Goal: Information Seeking & Learning: Check status

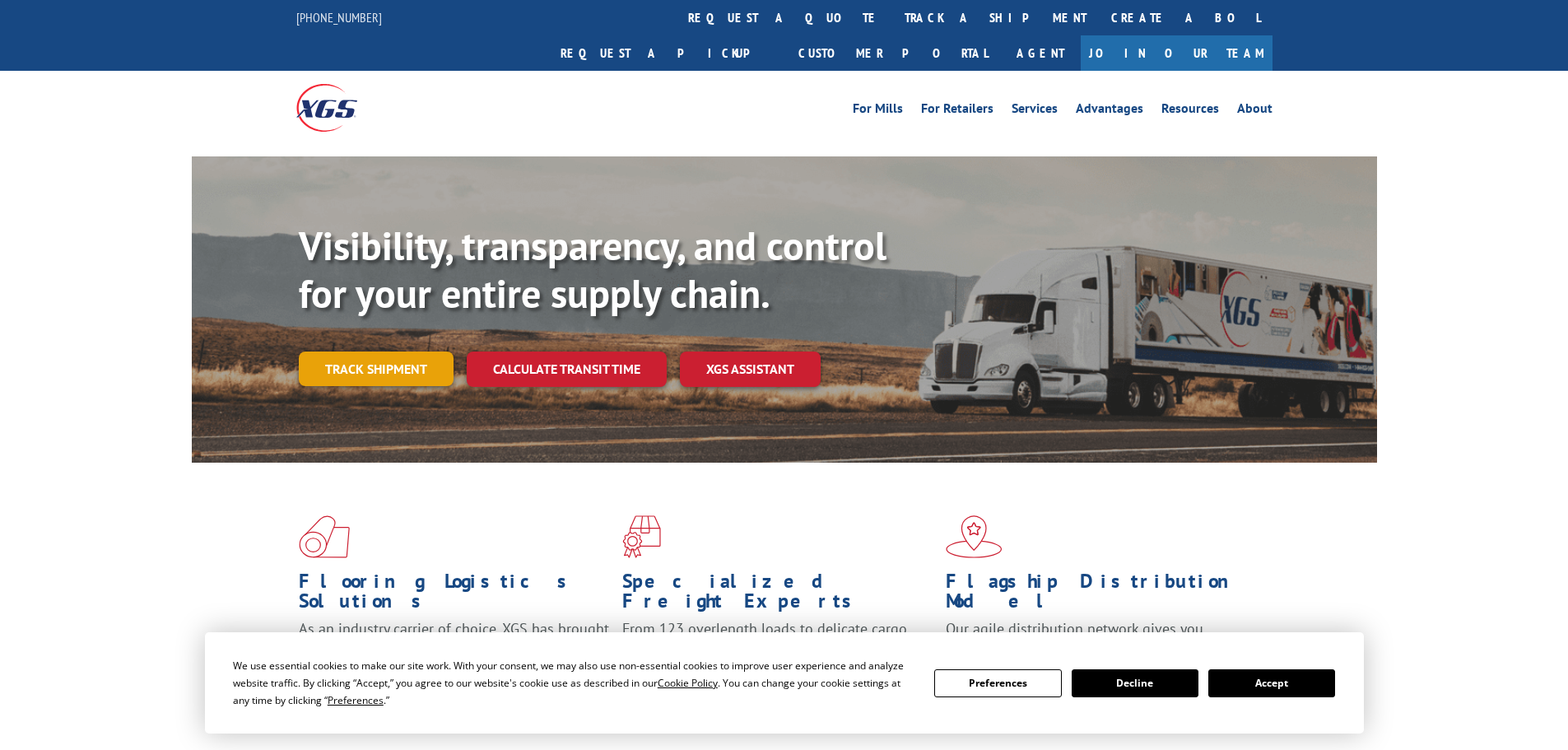
click at [384, 352] on link "Track shipment" at bounding box center [376, 369] width 155 height 35
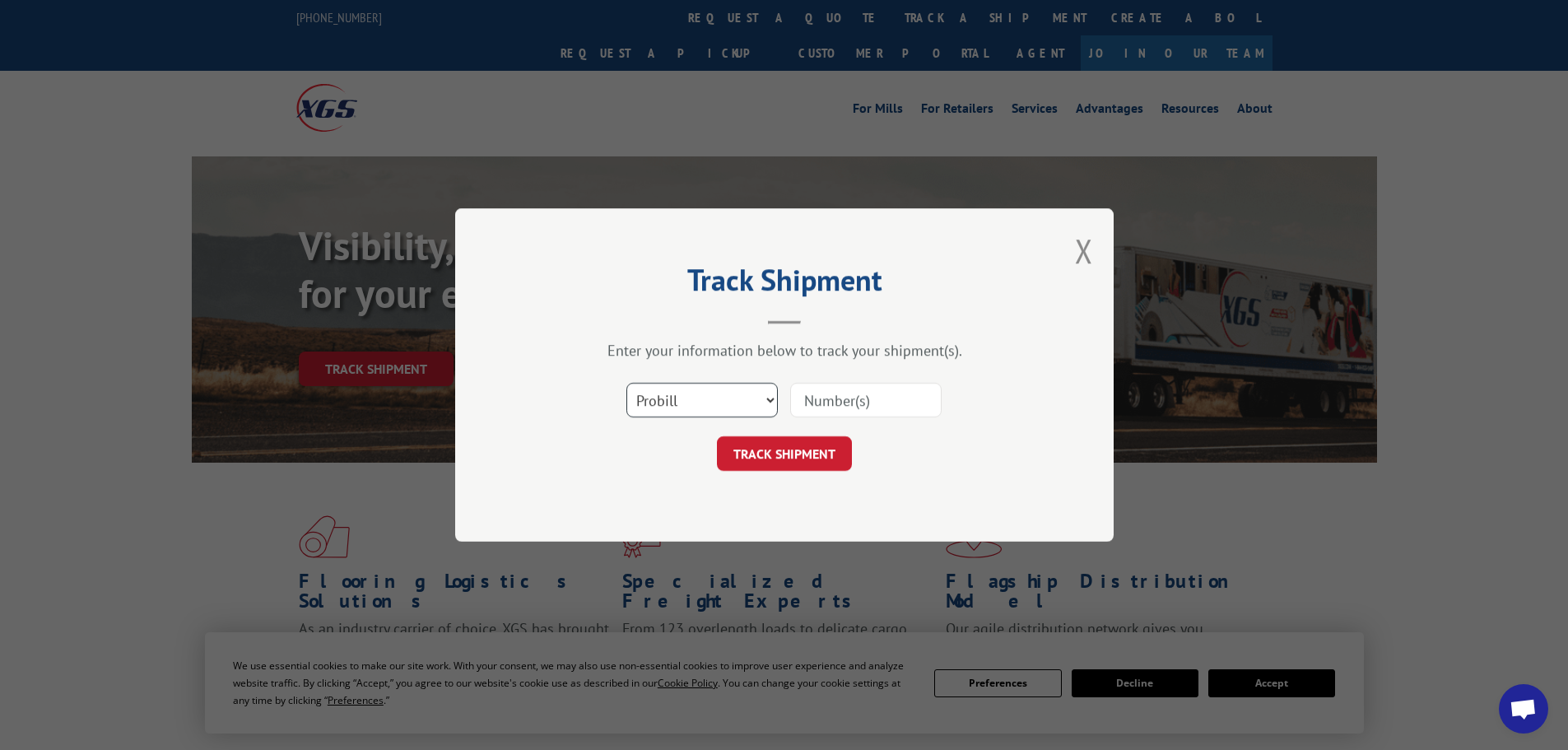
click at [713, 397] on select "Select category... Probill BOL PO" at bounding box center [702, 400] width 151 height 35
select select "po"
click at [626, 382] on select "Select category... Probill BOL PO" at bounding box center [702, 400] width 151 height 35
click at [826, 394] on input at bounding box center [865, 400] width 151 height 35
paste input "17472615"
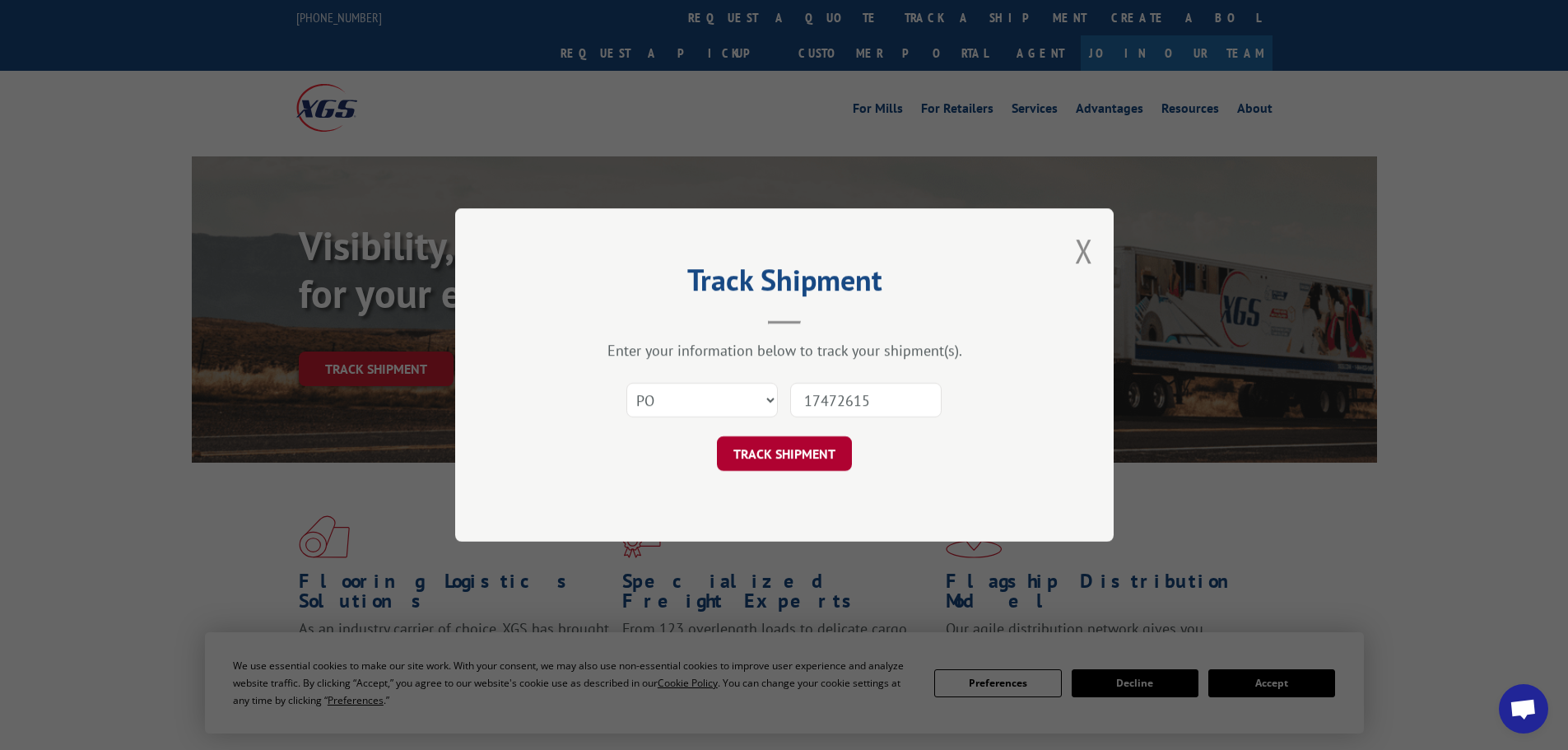
type input "17472615"
click at [796, 459] on button "TRACK SHIPMENT" at bounding box center [784, 454] width 135 height 35
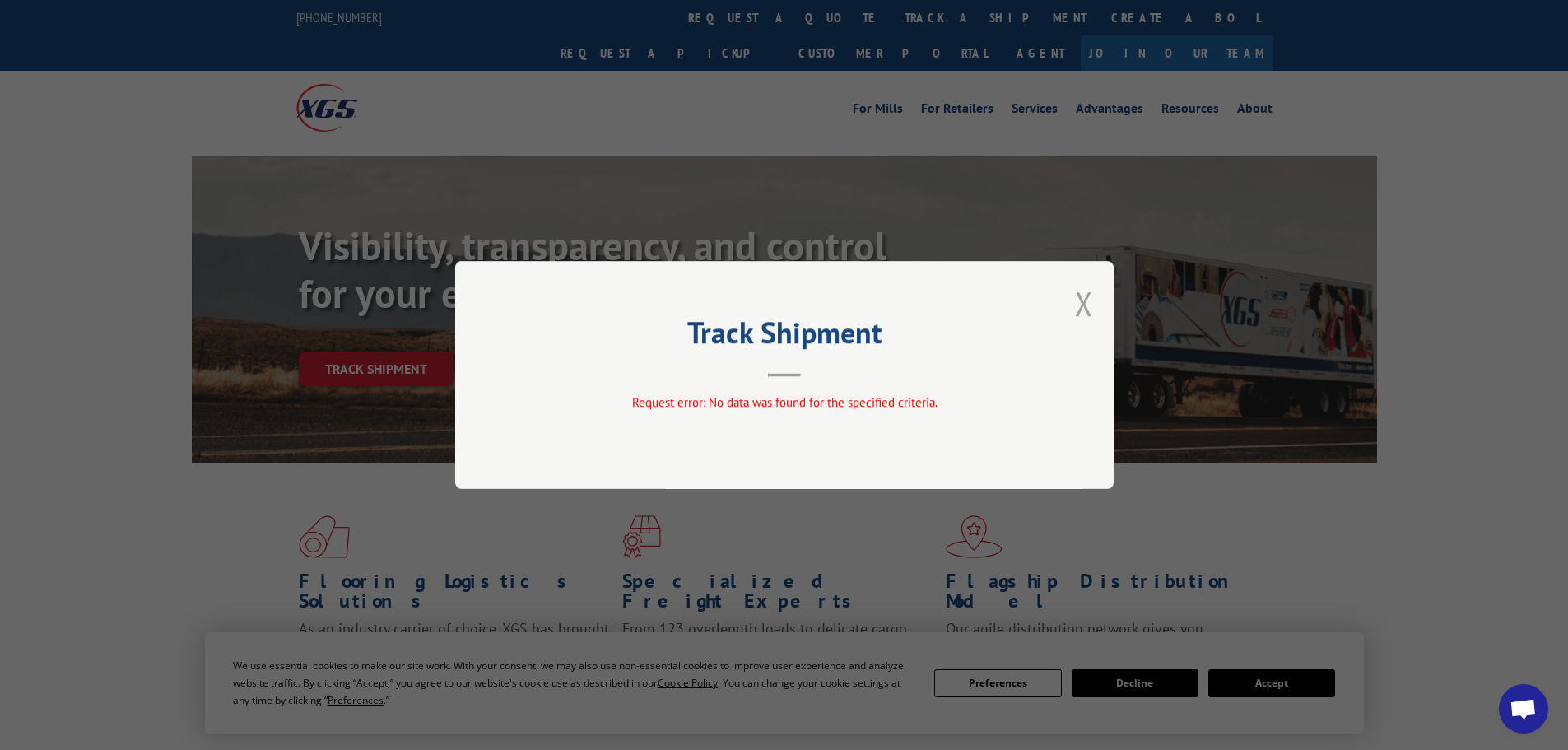
click at [1077, 300] on button "Close modal" at bounding box center [1084, 303] width 18 height 43
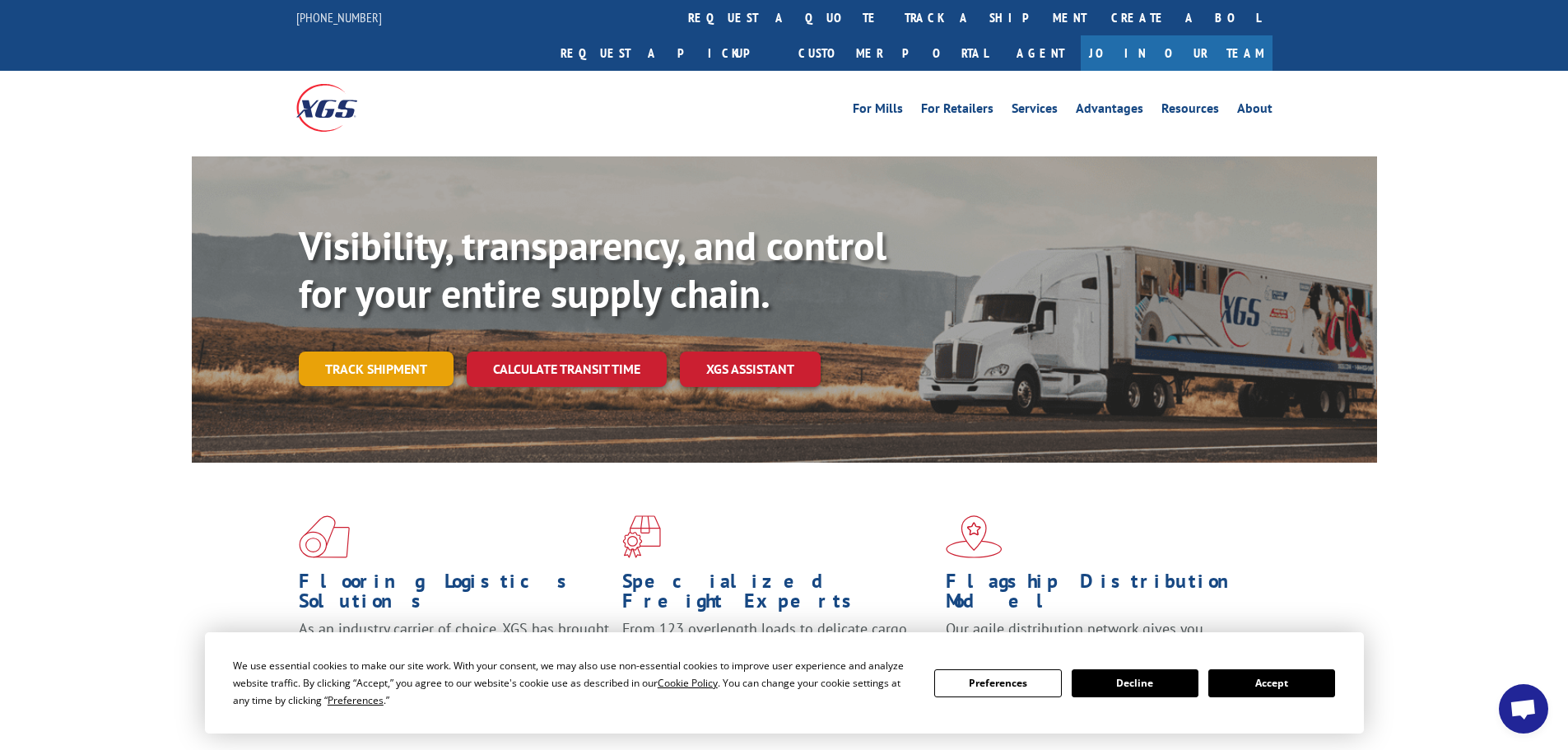
click at [351, 352] on link "Track shipment" at bounding box center [376, 369] width 155 height 35
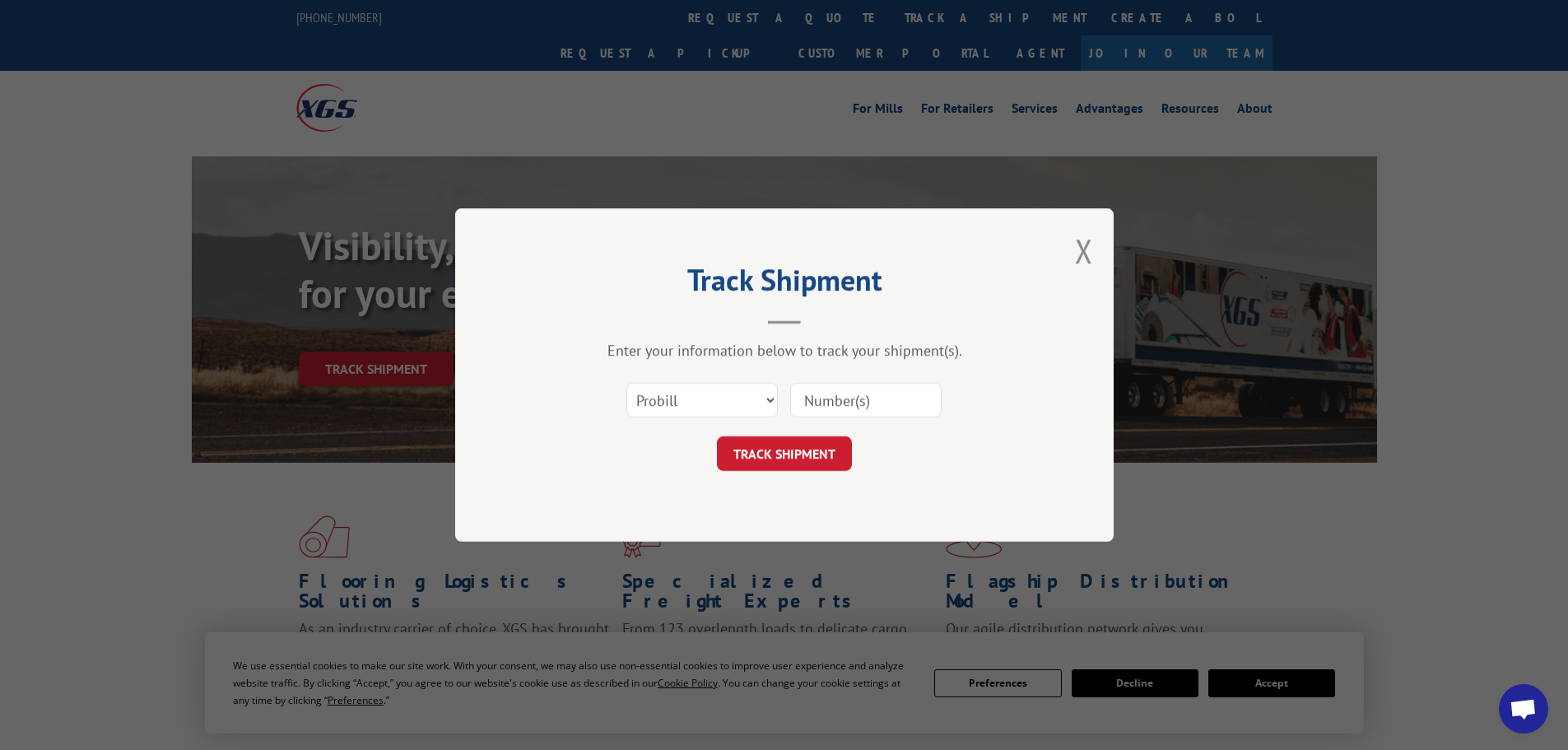
paste input "17472615"
type input "17472615"
click at [781, 449] on button "TRACK SHIPMENT" at bounding box center [784, 454] width 135 height 35
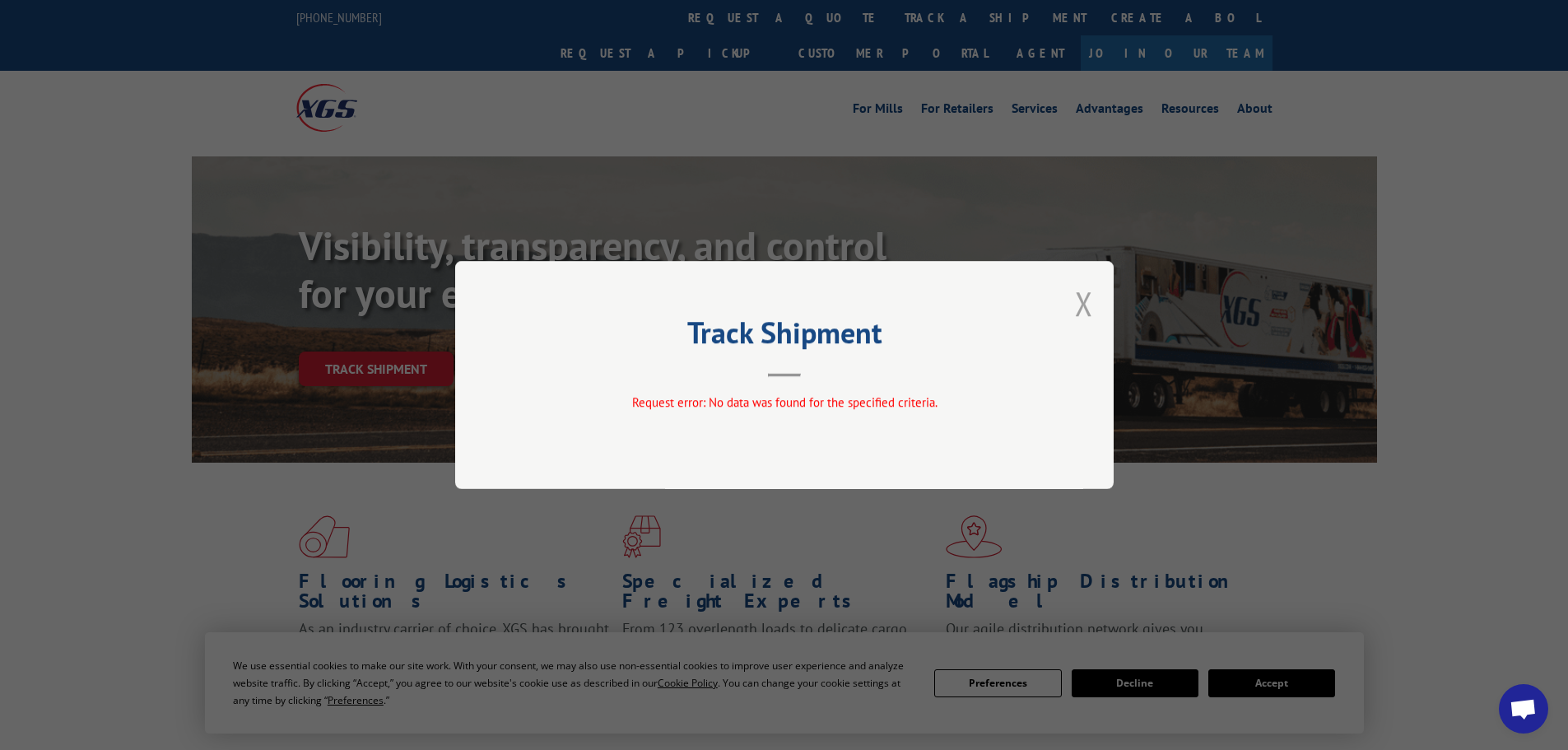
click at [1079, 293] on button "Close modal" at bounding box center [1084, 303] width 18 height 43
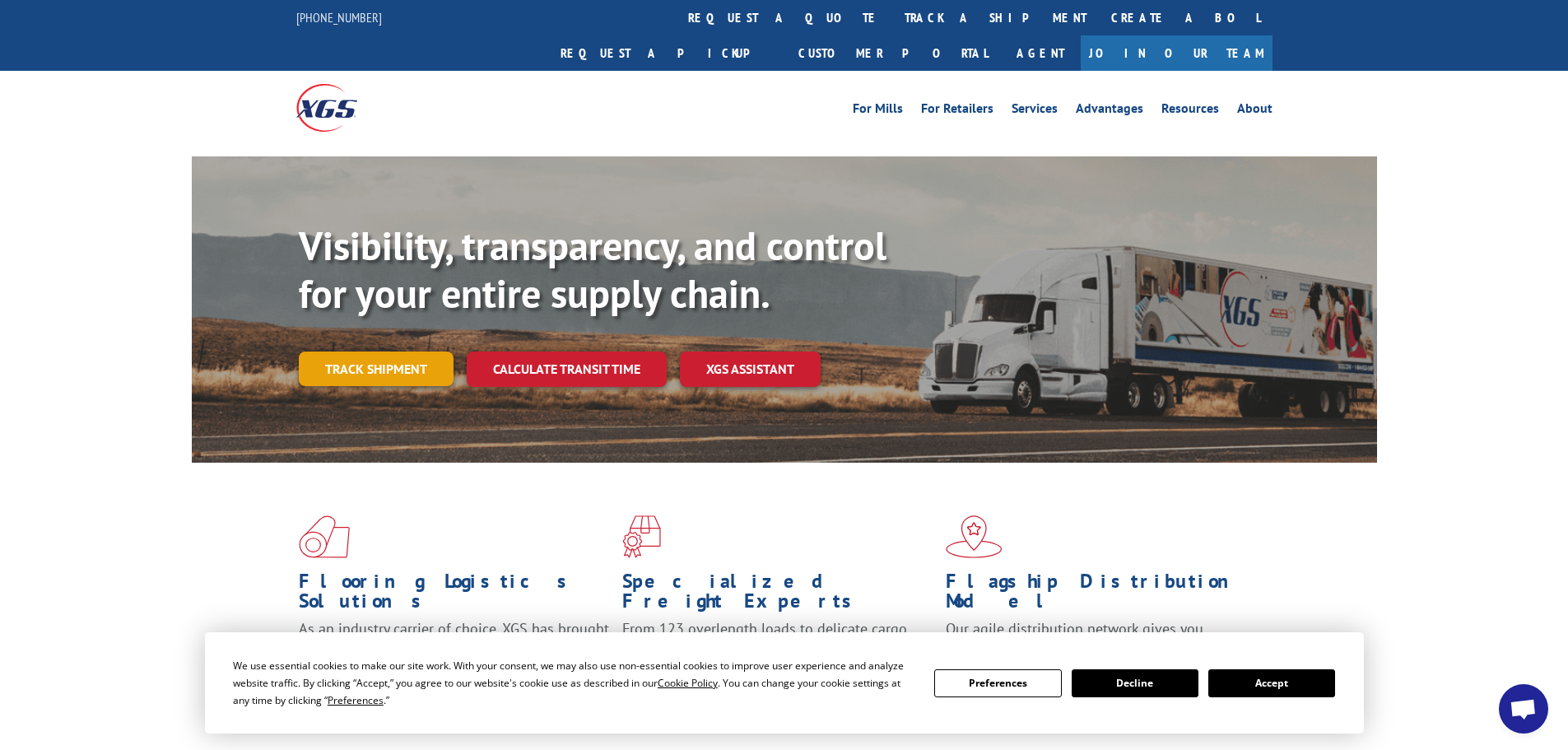
click at [379, 352] on link "Track shipment" at bounding box center [376, 369] width 155 height 35
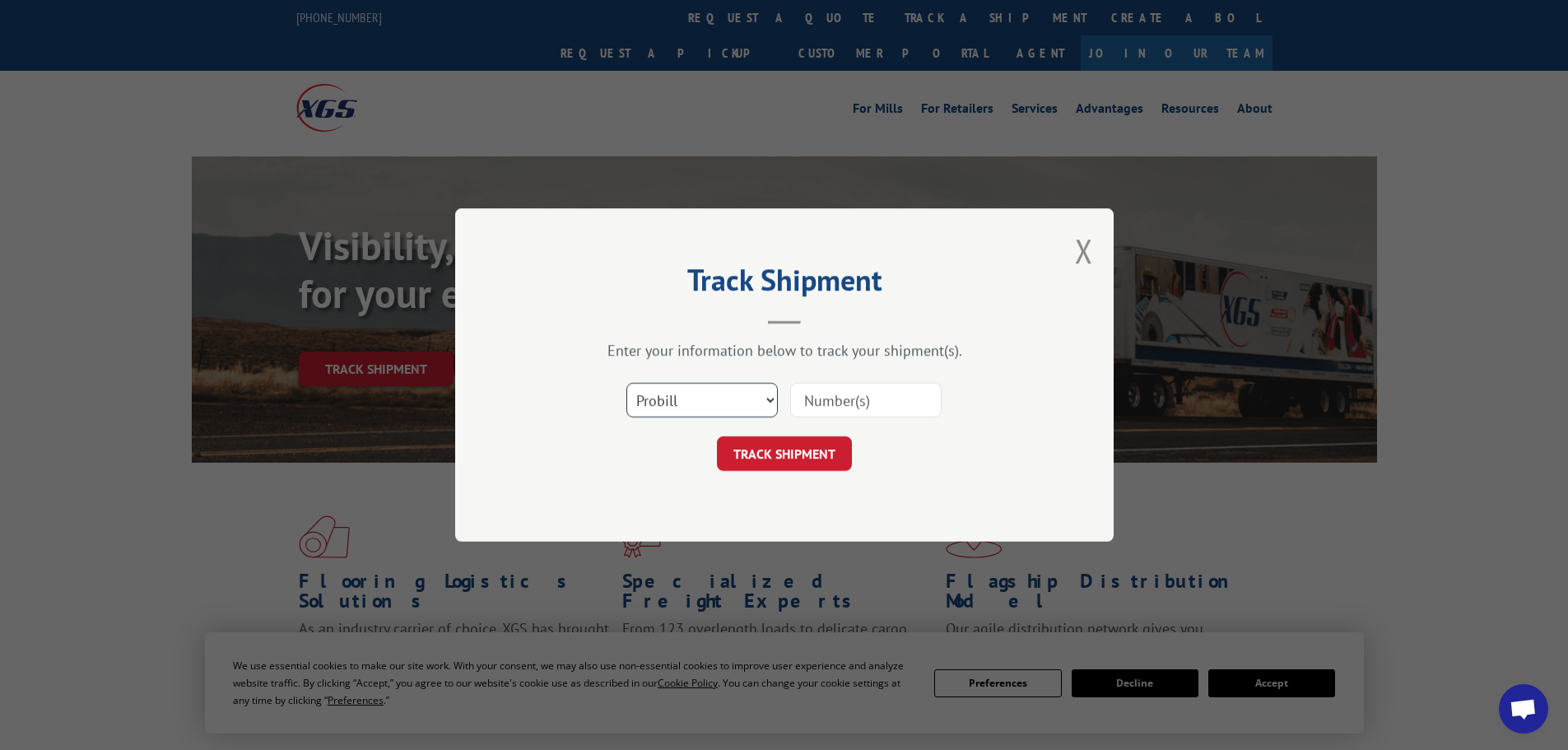
click at [691, 403] on select "Select category... Probill BOL PO" at bounding box center [702, 400] width 151 height 35
select select "bol"
click at [626, 382] on select "Select category... Probill BOL PO" at bounding box center [702, 400] width 151 height 35
click at [796, 397] on input at bounding box center [865, 400] width 151 height 35
paste input "6176800"
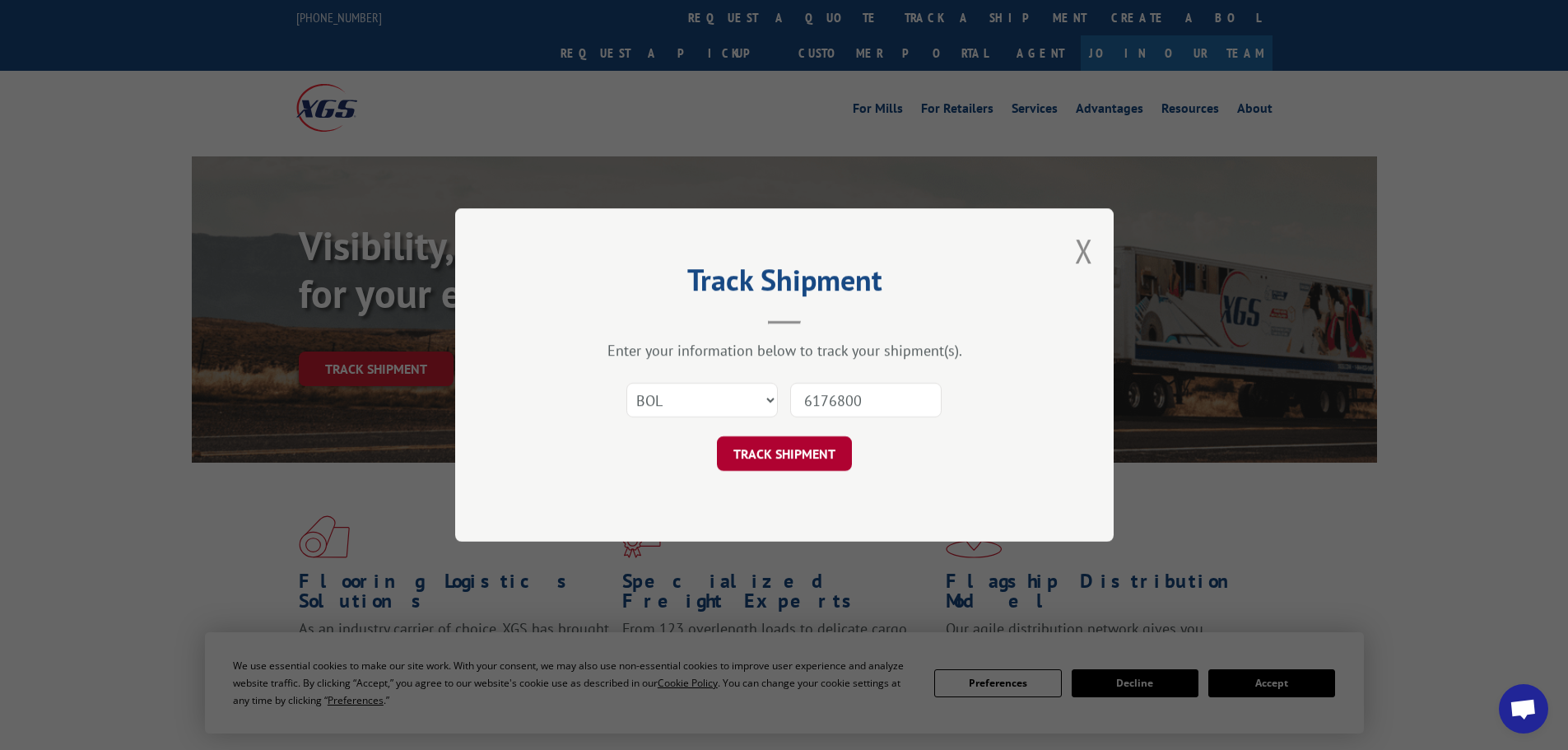
type input "6176800"
click at [739, 454] on button "TRACK SHIPMENT" at bounding box center [784, 454] width 135 height 35
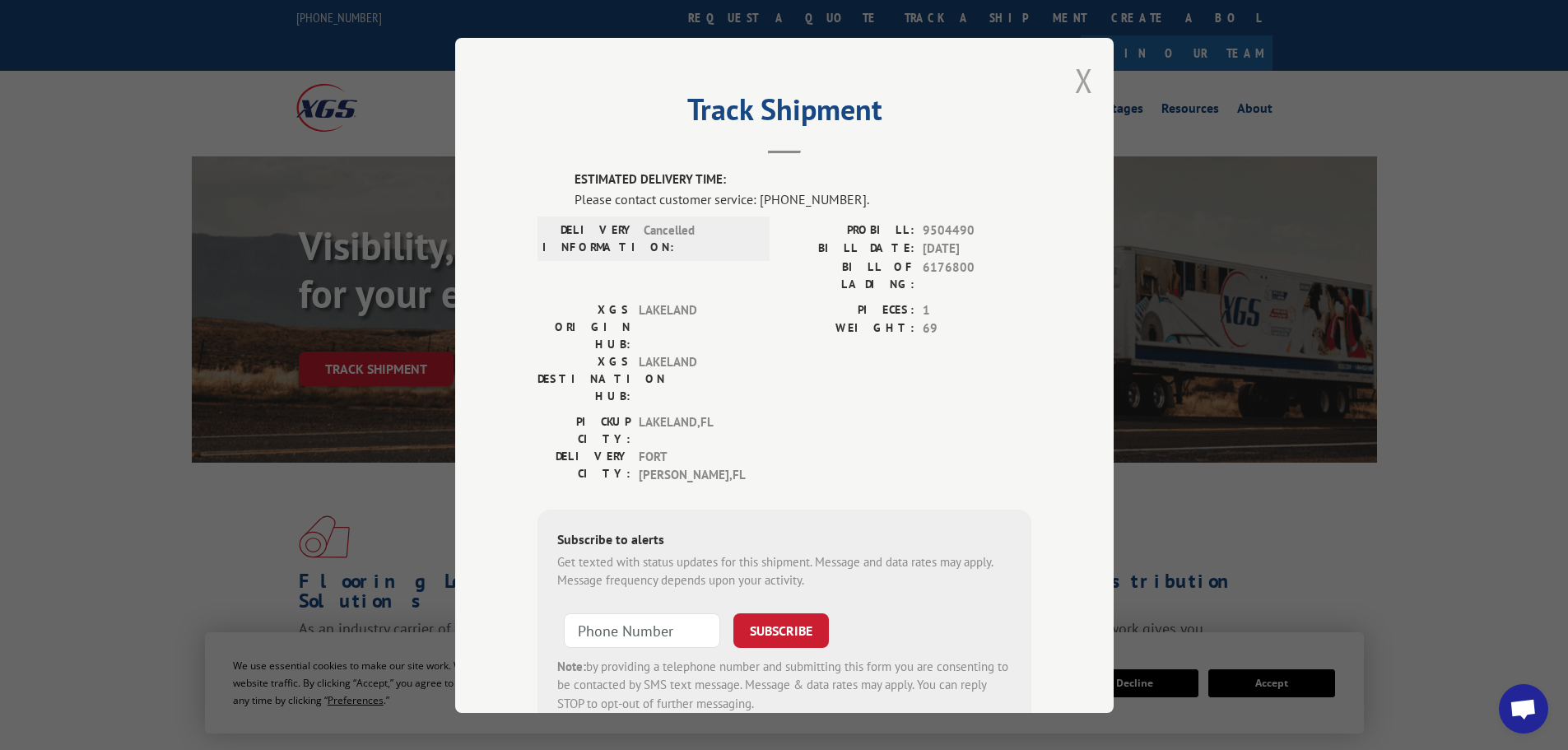
click at [1077, 77] on button "Close modal" at bounding box center [1084, 80] width 18 height 43
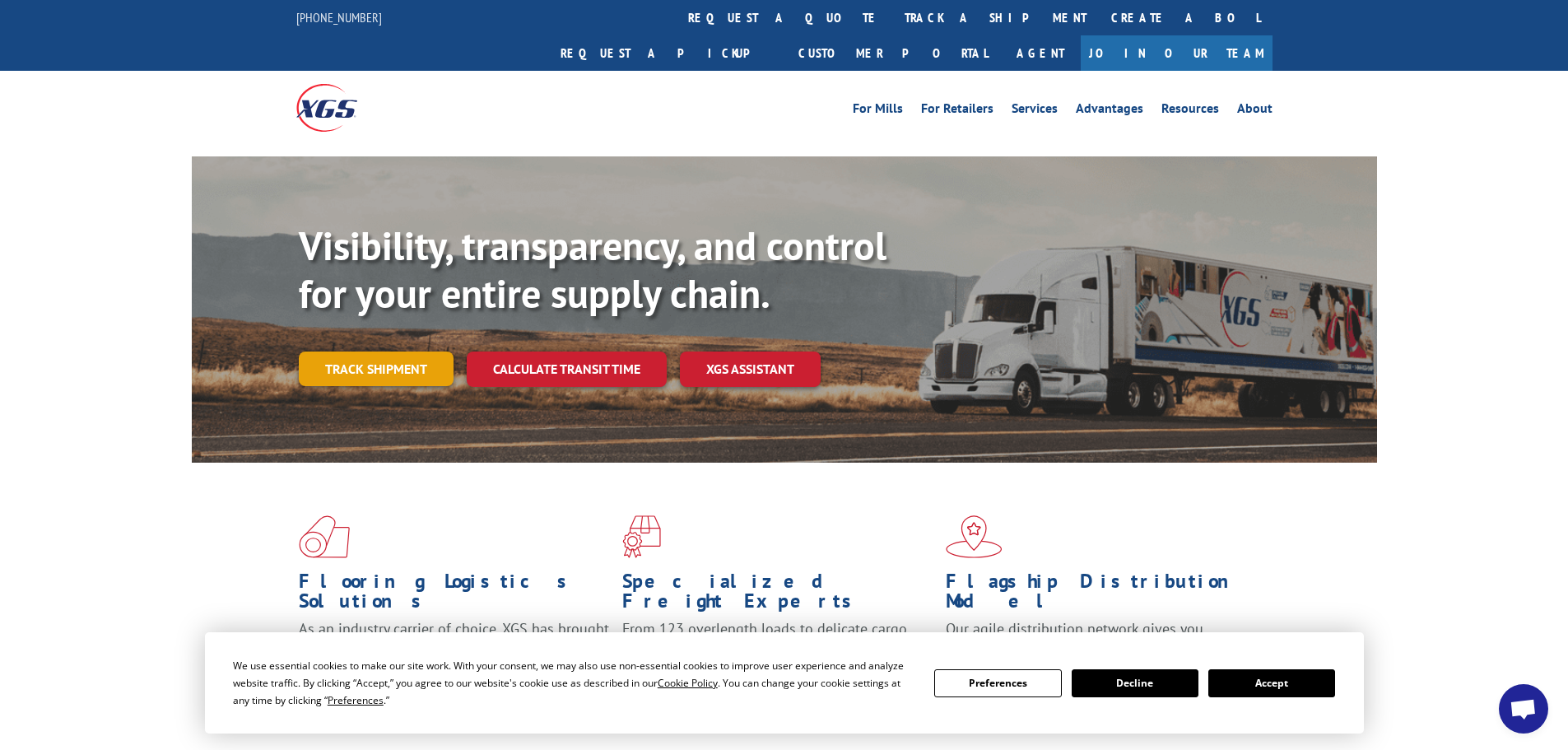
click at [377, 352] on link "Track shipment" at bounding box center [376, 369] width 155 height 35
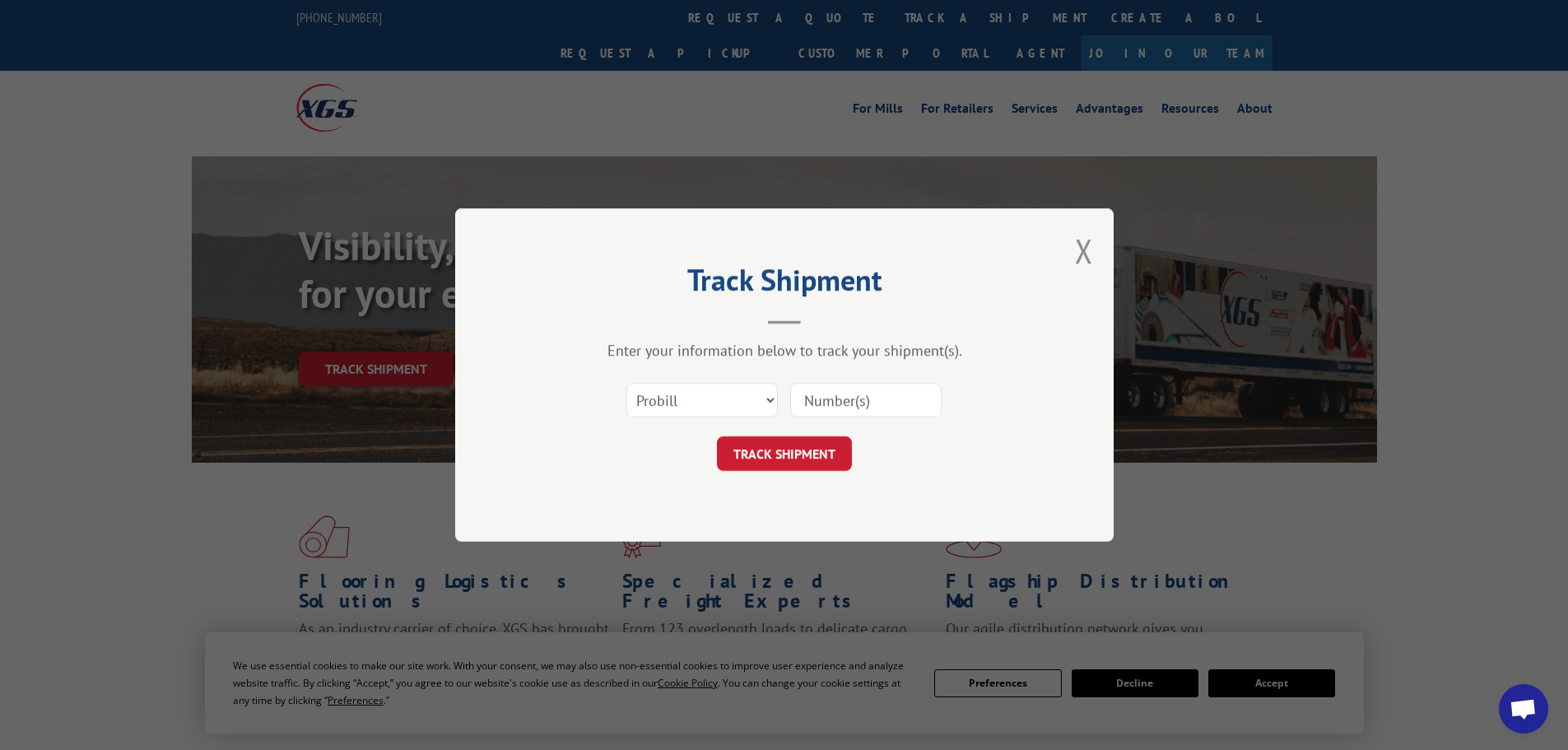
click at [804, 402] on input at bounding box center [865, 400] width 151 height 35
paste input "17517666"
type input "17517666"
click at [778, 448] on button "TRACK SHIPMENT" at bounding box center [784, 454] width 135 height 35
